Goal: Consume media (video, audio): Consume media (video, audio)

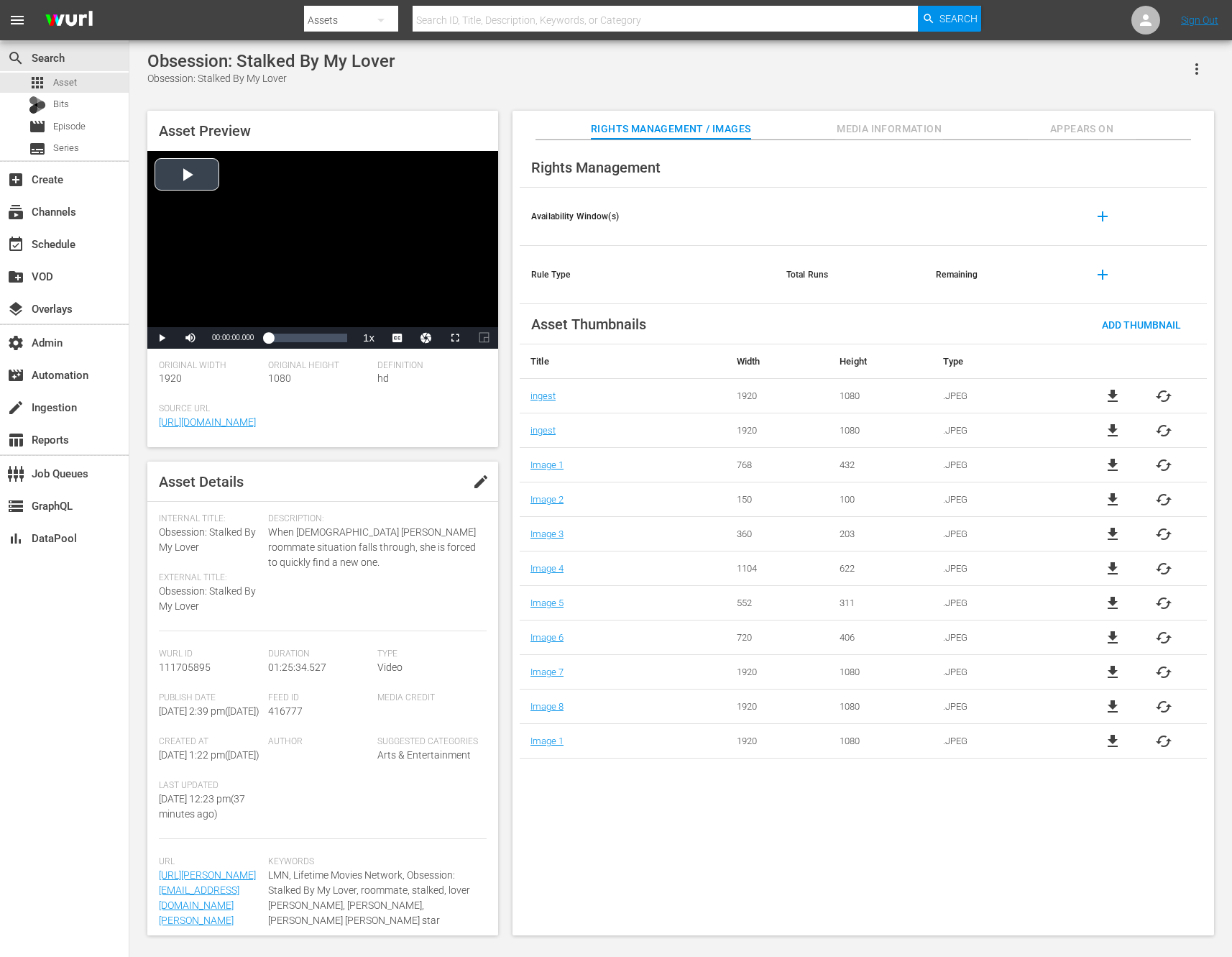
drag, startPoint x: 167, startPoint y: 194, endPoint x: 177, endPoint y: 186, distance: 12.8
click at [167, 194] on div "Video Player" at bounding box center [322, 238] width 351 height 176
click at [343, 342] on div "Loaded : 0.70% 01:21:41.139 00:00:02.813" at bounding box center [308, 338] width 79 height 15
click at [343, 341] on div "01:21:47.949" at bounding box center [306, 338] width 76 height 15
click at [349, 277] on div "Video Player" at bounding box center [322, 238] width 351 height 176
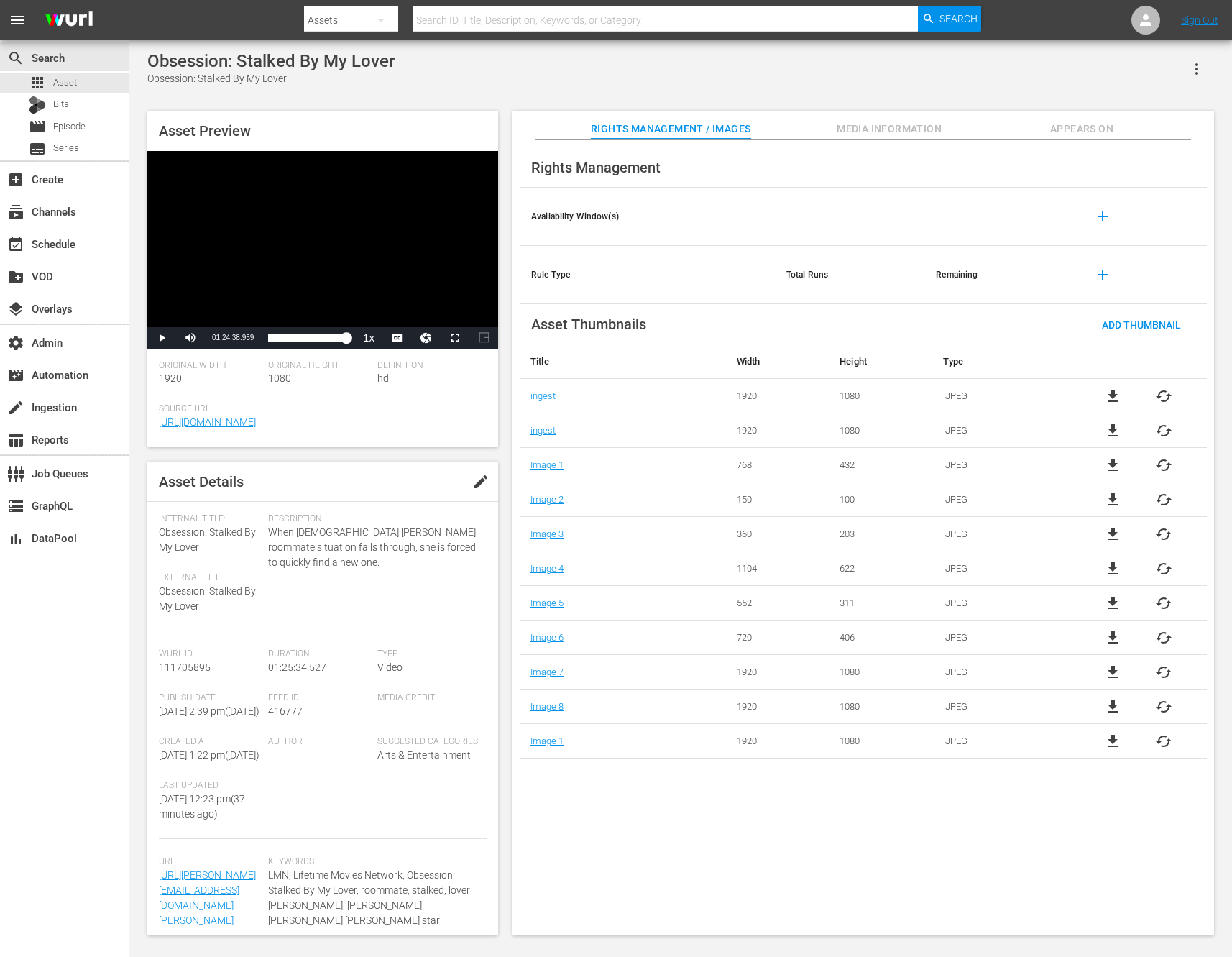
click at [349, 277] on div "Video Player" at bounding box center [322, 238] width 351 height 176
click at [455, 338] on span "Video Player" at bounding box center [455, 338] width 0 height 0
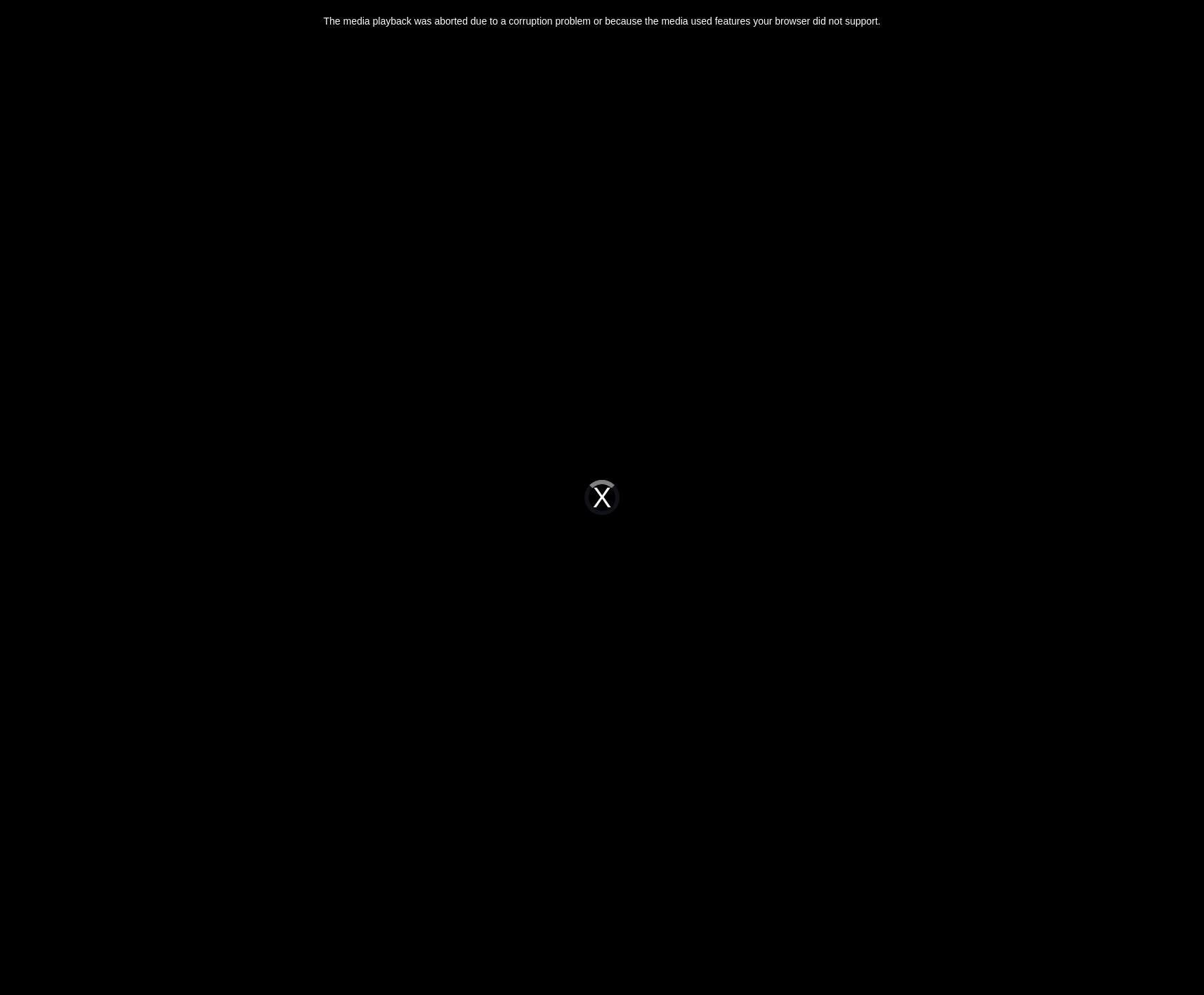
click at [604, 502] on div "Video Player" at bounding box center [602, 487] width 1204 height 974
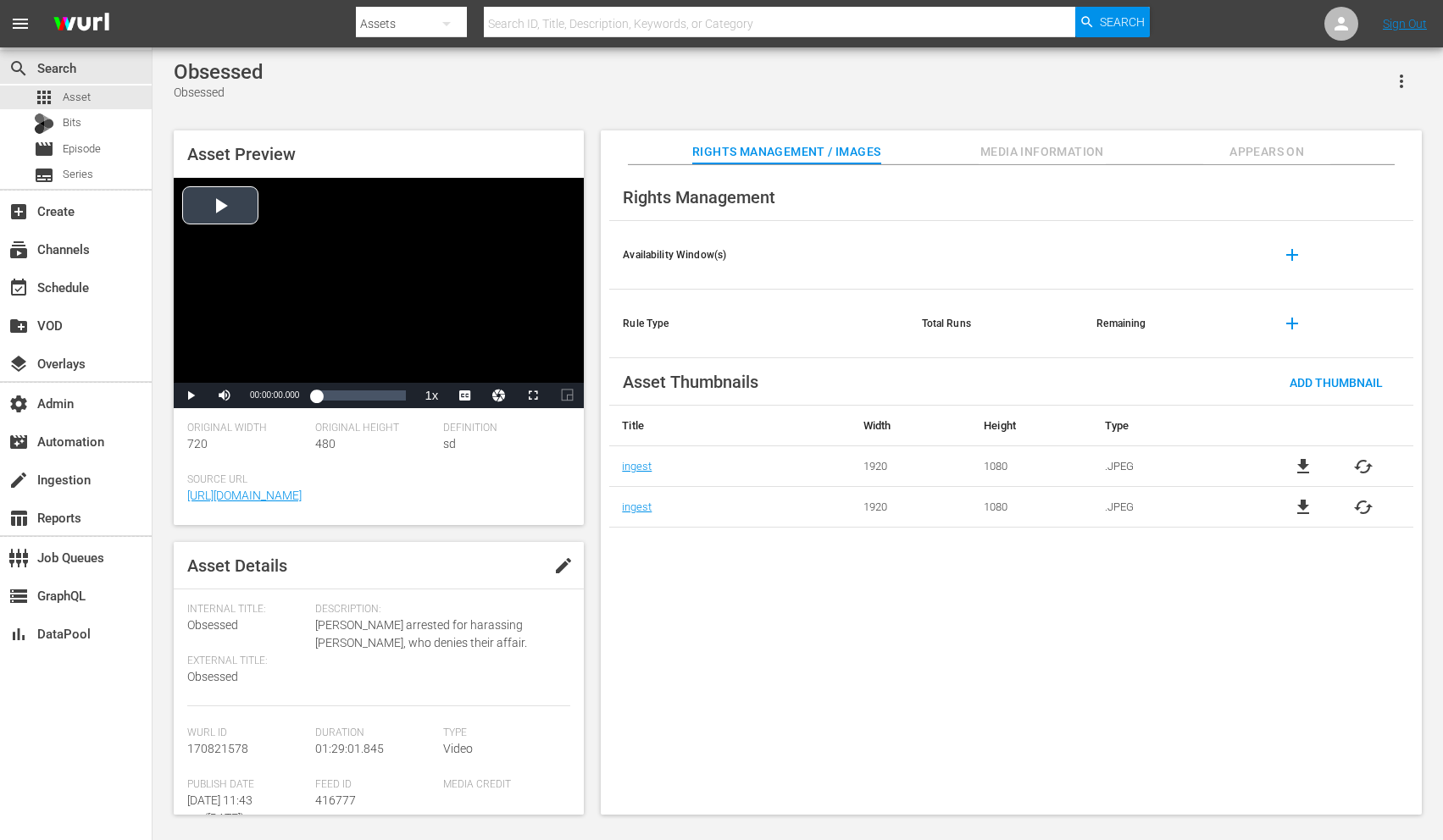
click at [210, 213] on div "Video Player" at bounding box center [378, 280] width 410 height 205
click at [225, 395] on span "Video Player" at bounding box center [225, 395] width 0 height 0
click at [499, 398] on button "Video Player" at bounding box center [499, 395] width 34 height 25
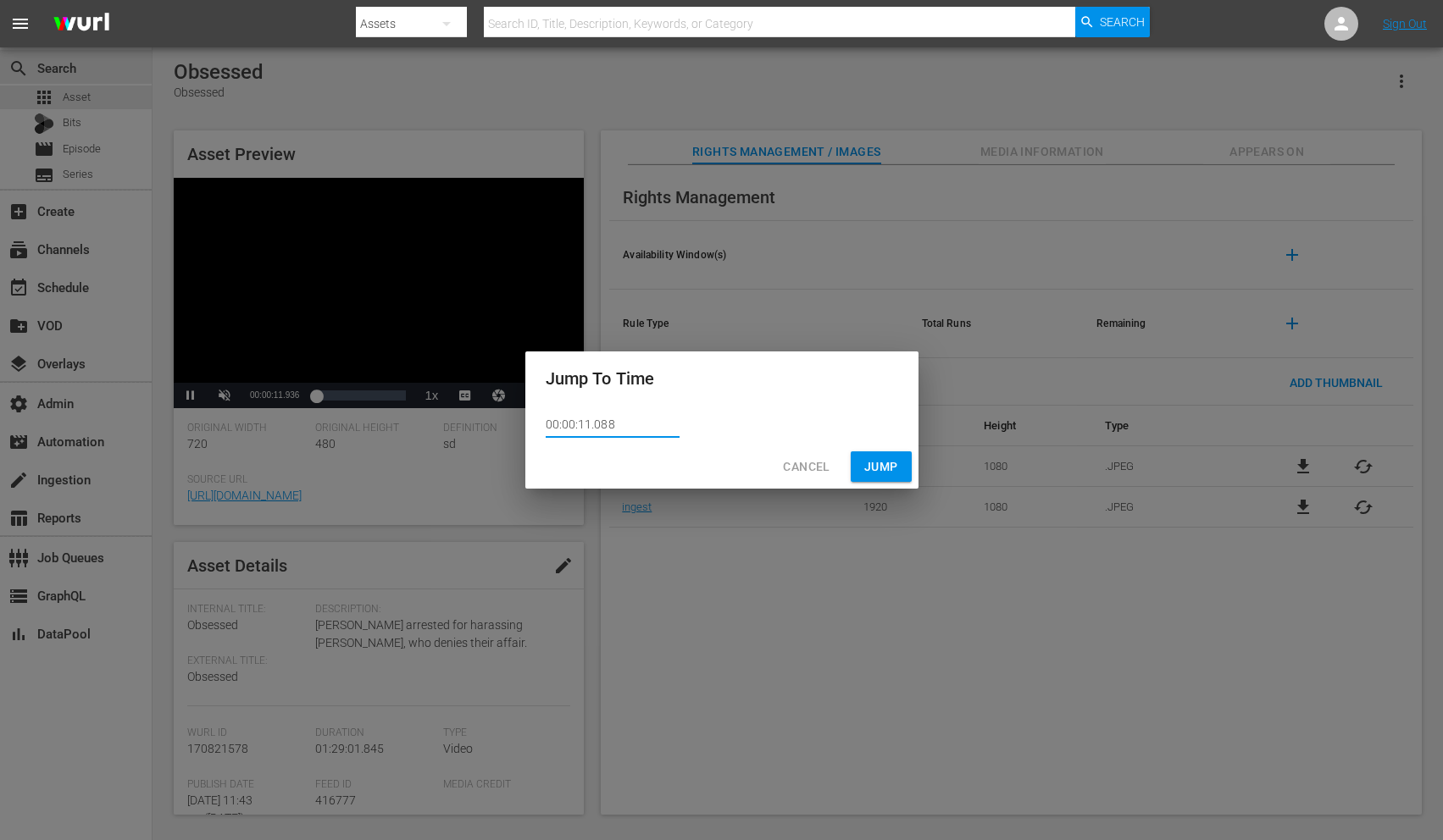
click at [545, 430] on input "00:00:11.088" at bounding box center [612, 425] width 134 height 25
click at [550, 429] on input "00:00:11.088" at bounding box center [612, 425] width 134 height 25
type input "1:27:50.088"
click at [875, 466] on span "Jump" at bounding box center [881, 467] width 34 height 21
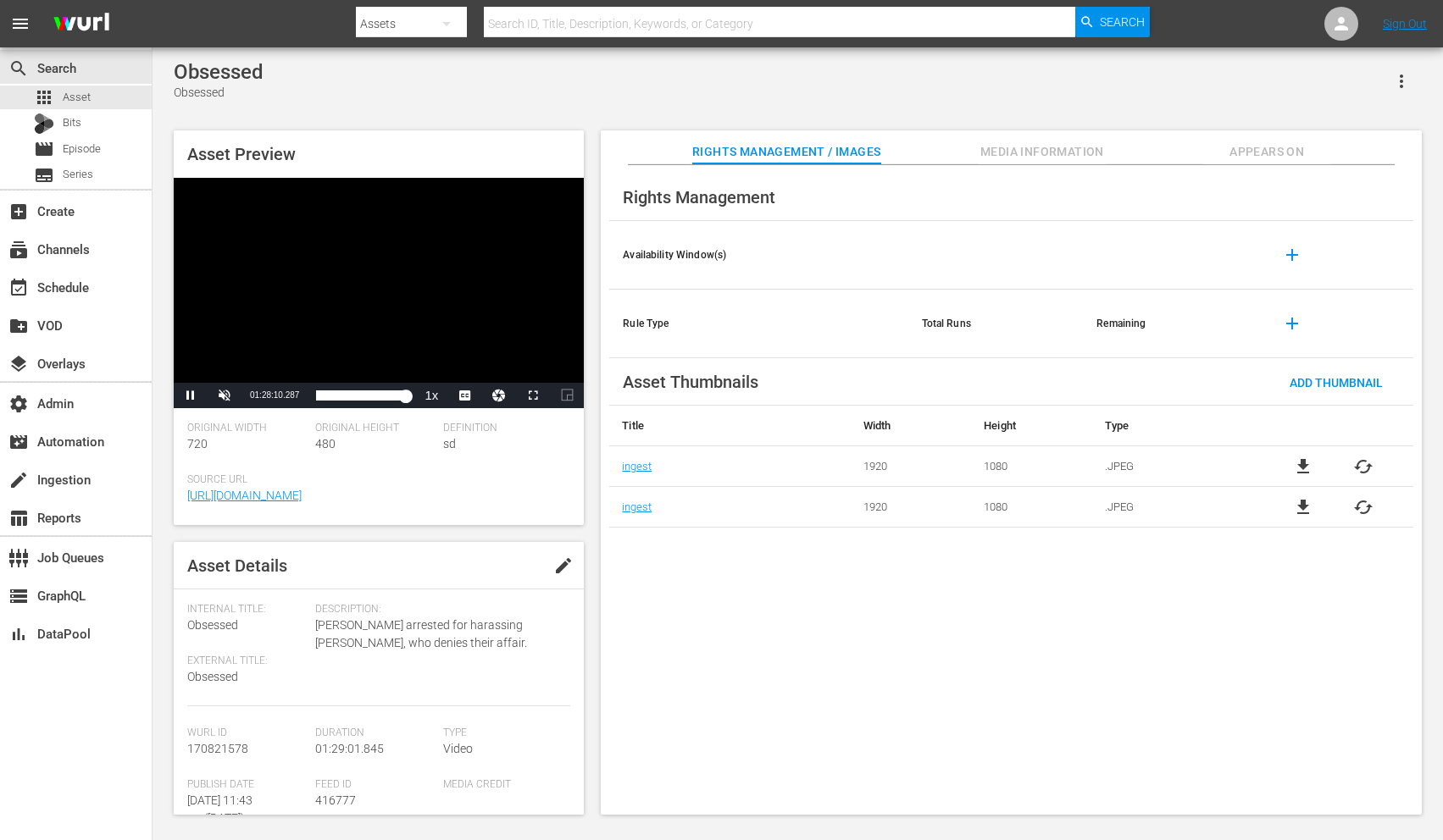
click at [461, 329] on div "Video Player" at bounding box center [378, 280] width 410 height 205
click at [499, 403] on button "Video Player" at bounding box center [499, 395] width 34 height 25
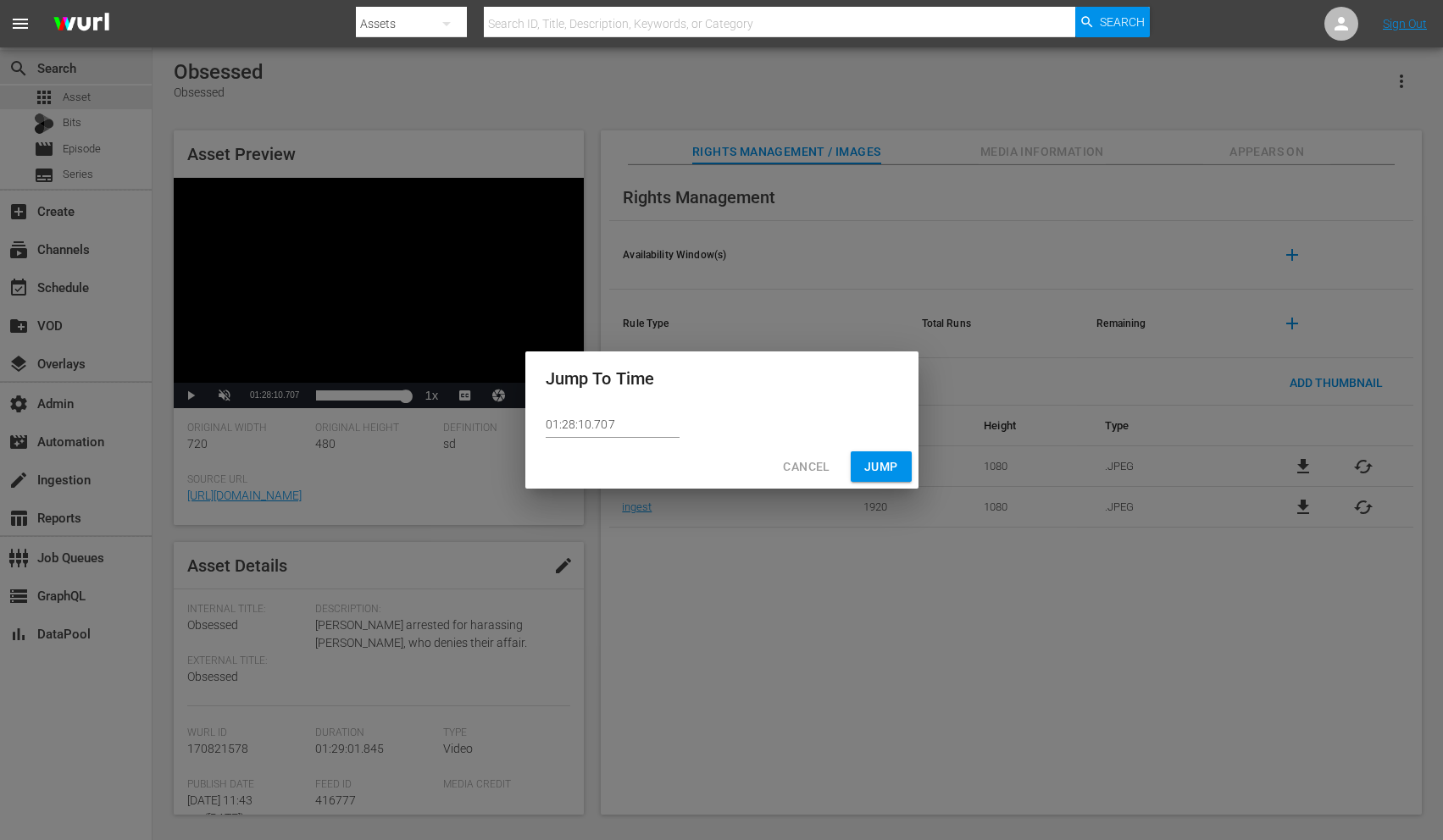
click at [572, 426] on input "01:28:10.707" at bounding box center [612, 425] width 134 height 25
type input "01:27:50.707"
click at [888, 469] on span "Jump" at bounding box center [881, 467] width 34 height 21
